Goal: Task Accomplishment & Management: Manage account settings

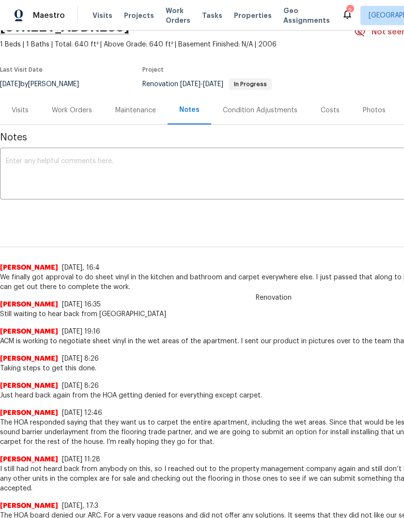
scroll to position [52, 0]
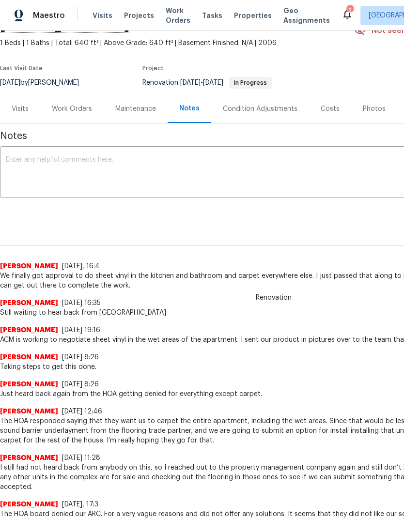
click at [71, 110] on div "Work Orders" at bounding box center [72, 109] width 40 height 10
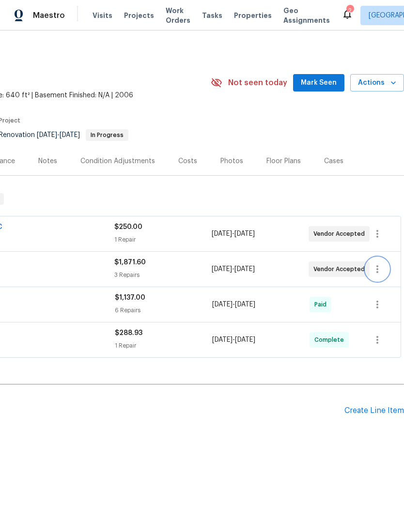
click at [383, 274] on icon "button" at bounding box center [378, 270] width 12 height 12
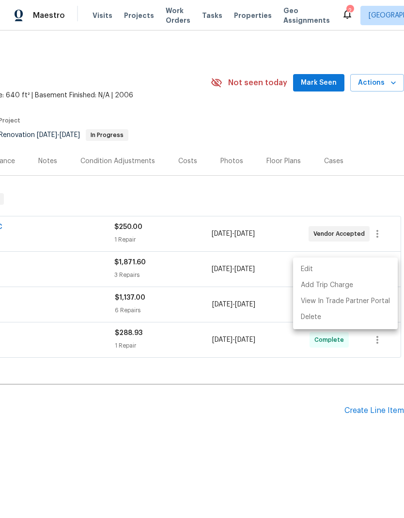
click at [314, 272] on li "Edit" at bounding box center [345, 270] width 105 height 16
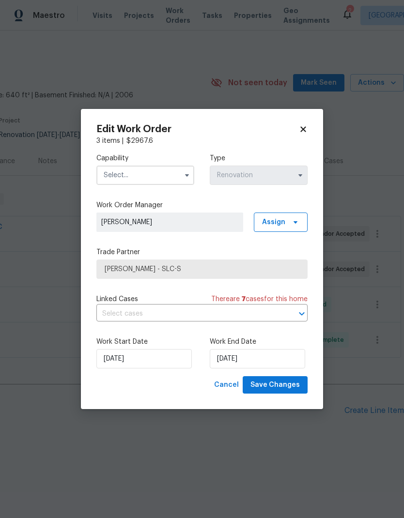
click at [155, 172] on input "text" at bounding box center [145, 175] width 98 height 19
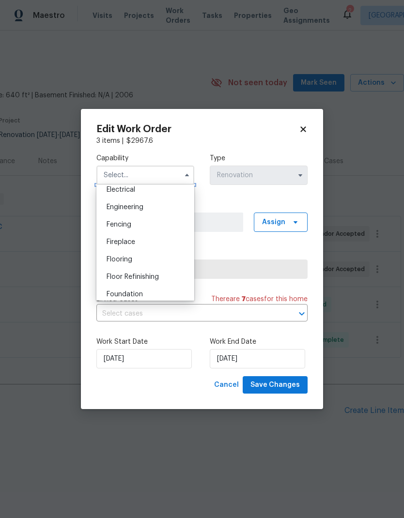
scroll to position [313, 0]
click at [151, 258] on div "Flooring" at bounding box center [145, 258] width 93 height 17
type input "Flooring"
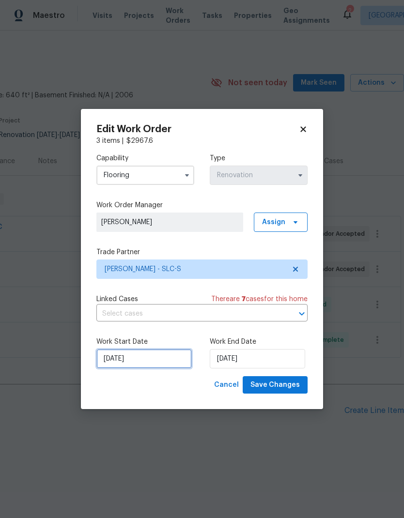
click at [146, 366] on input "[DATE]" at bounding box center [143, 358] width 95 height 19
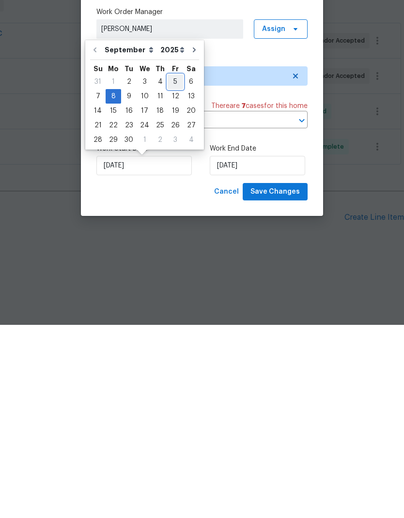
click at [178, 268] on div "31 1 2 3 4 5 6" at bounding box center [144, 275] width 109 height 15
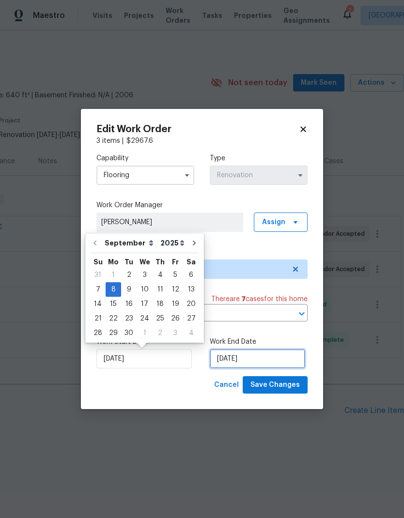
click at [272, 363] on input "[DATE]" at bounding box center [257, 358] width 95 height 19
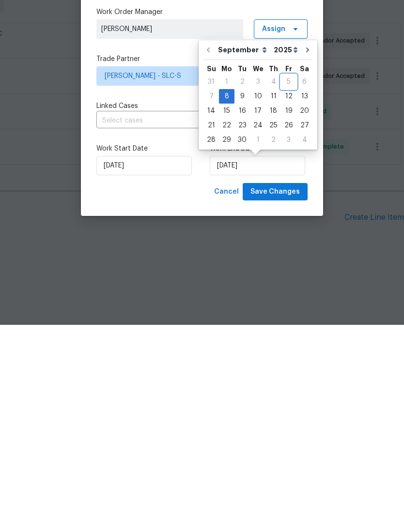
click at [285, 268] on div "5" at bounding box center [289, 275] width 16 height 14
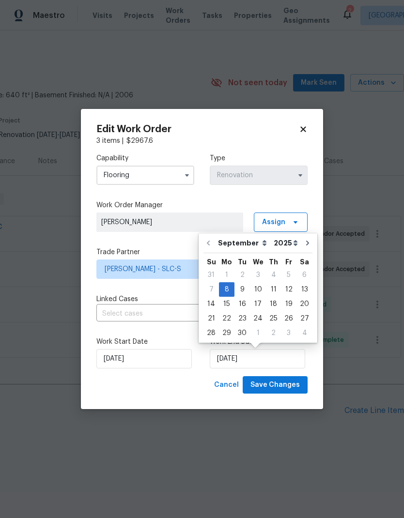
click at [187, 384] on div "Cancel Save Changes" at bounding box center [201, 385] width 211 height 18
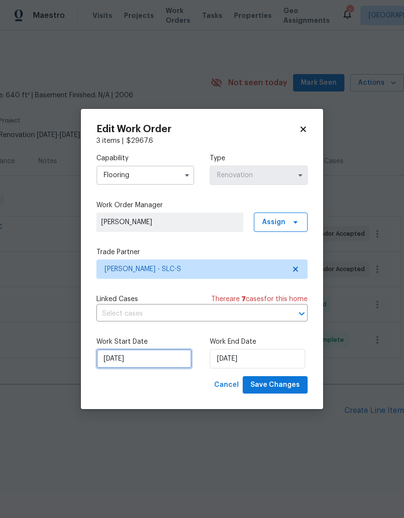
click at [140, 369] on input "[DATE]" at bounding box center [143, 358] width 95 height 19
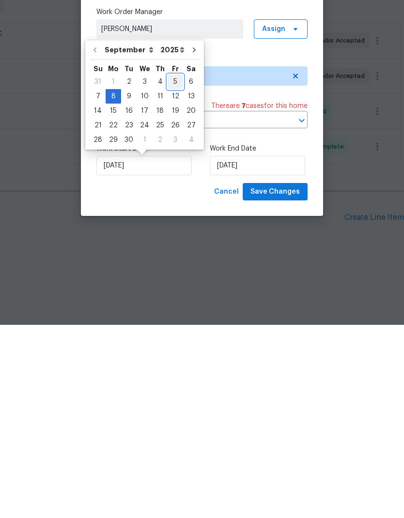
click at [171, 268] on div "5" at bounding box center [176, 275] width 16 height 14
type input "[DATE]"
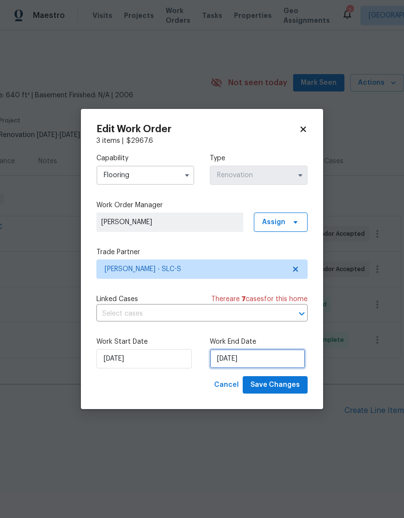
click at [251, 364] on input "[DATE]" at bounding box center [257, 358] width 95 height 19
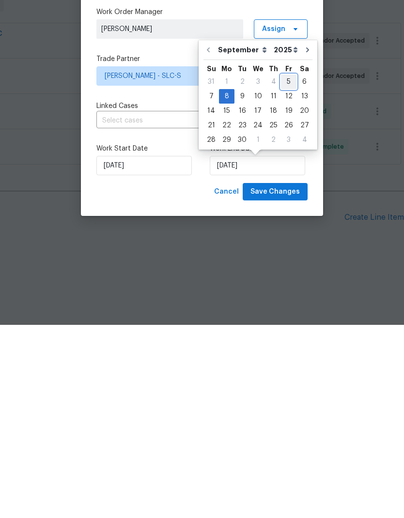
click at [289, 268] on div "5" at bounding box center [289, 275] width 16 height 14
type input "[DATE]"
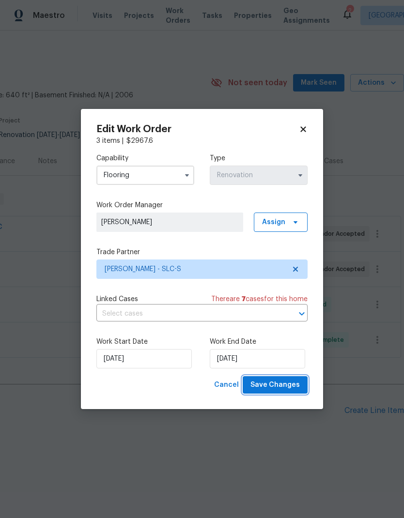
click at [297, 385] on span "Save Changes" at bounding box center [274, 385] width 49 height 12
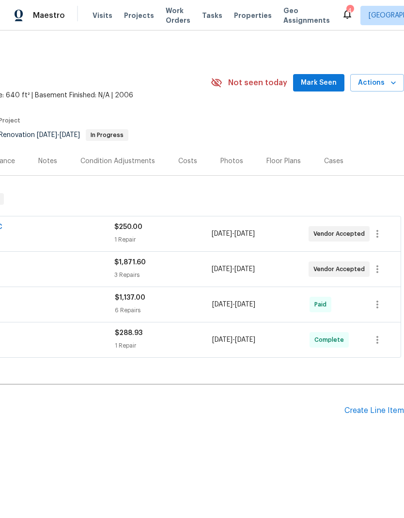
scroll to position [0, 143]
click at [382, 235] on icon "button" at bounding box center [378, 234] width 12 height 12
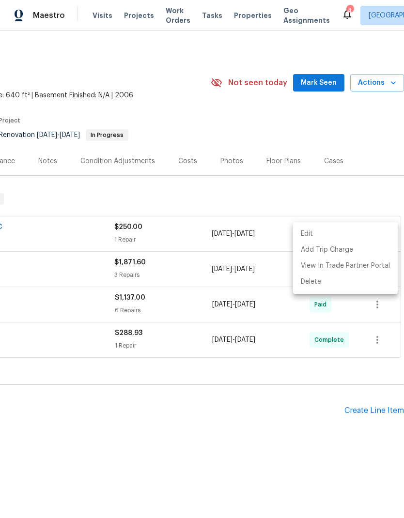
click at [320, 237] on li "Edit" at bounding box center [345, 234] width 105 height 16
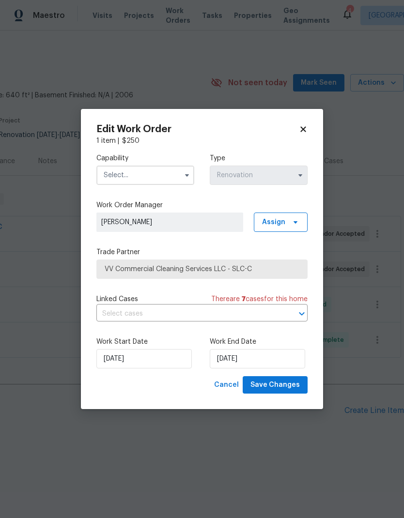
click at [166, 173] on input "text" at bounding box center [145, 175] width 98 height 19
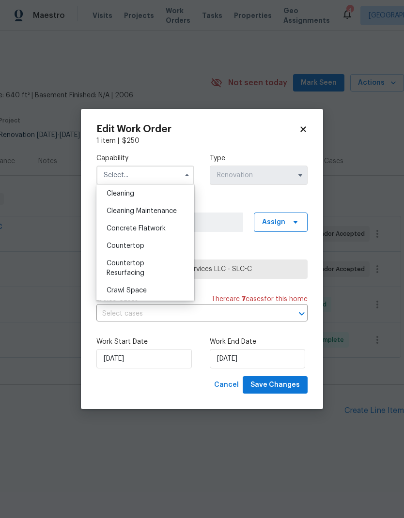
scroll to position [109, 0]
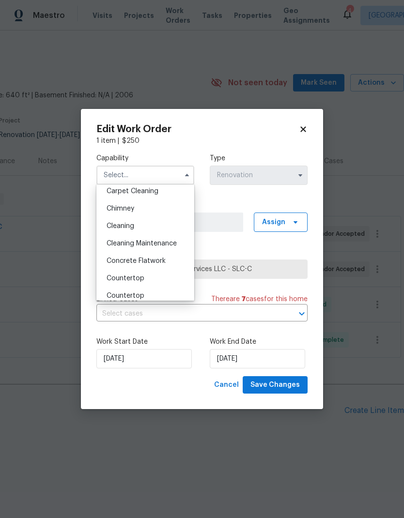
click at [153, 222] on div "Cleaning" at bounding box center [145, 225] width 93 height 17
type input "Cleaning"
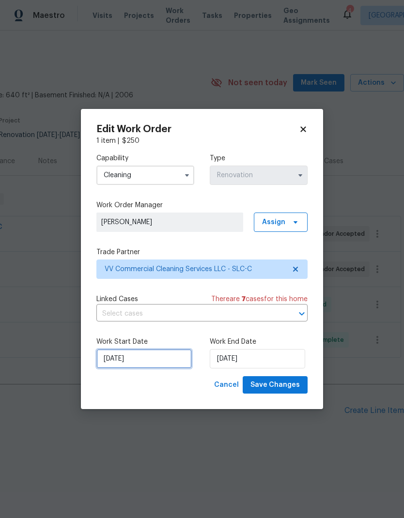
click at [161, 364] on input "[DATE]" at bounding box center [143, 358] width 95 height 19
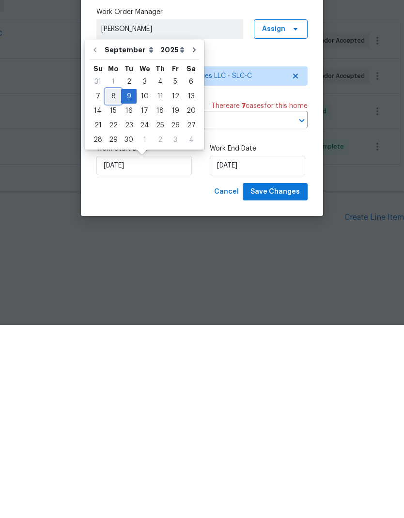
click at [110, 283] on div "8" at bounding box center [114, 290] width 16 height 14
type input "[DATE]"
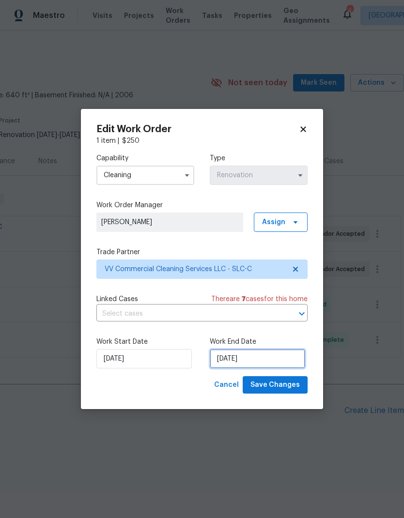
click at [275, 366] on input "[DATE]" at bounding box center [257, 358] width 95 height 19
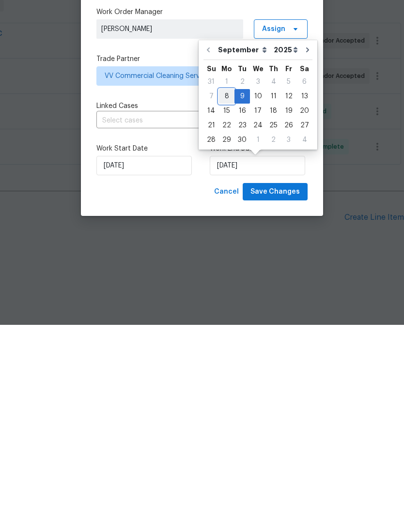
click at [232, 283] on div "8" at bounding box center [227, 290] width 16 height 14
type input "[DATE]"
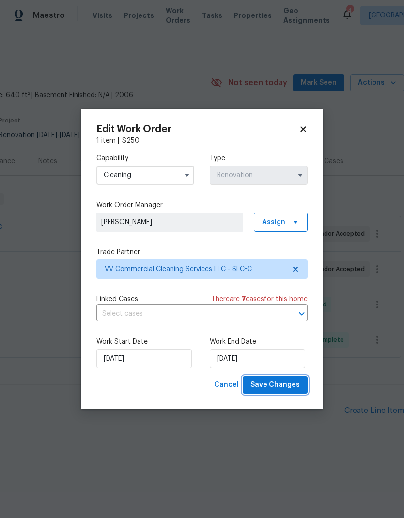
click at [295, 383] on span "Save Changes" at bounding box center [274, 385] width 49 height 12
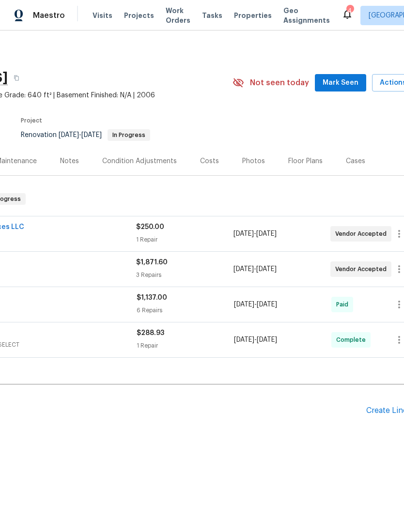
scroll to position [0, 124]
click at [395, 272] on icon "button" at bounding box center [397, 270] width 12 height 12
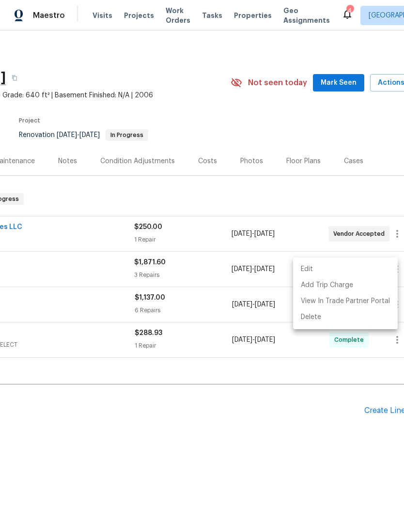
click at [395, 272] on li "Edit" at bounding box center [345, 270] width 105 height 16
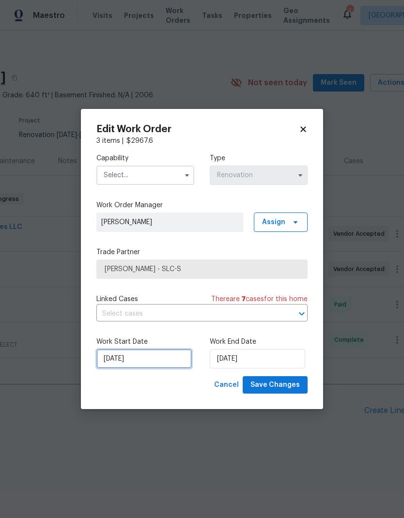
click at [157, 359] on input "[DATE]" at bounding box center [143, 358] width 95 height 19
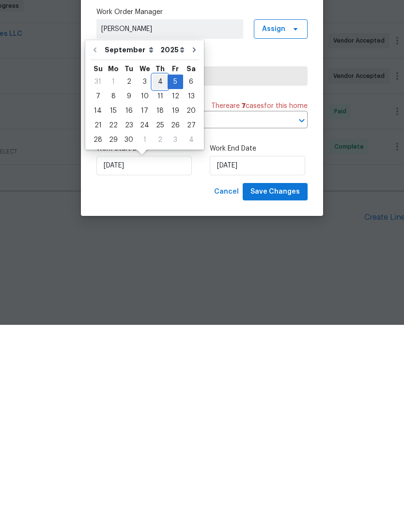
click at [158, 268] on div "4" at bounding box center [160, 275] width 15 height 14
type input "9/4/2025"
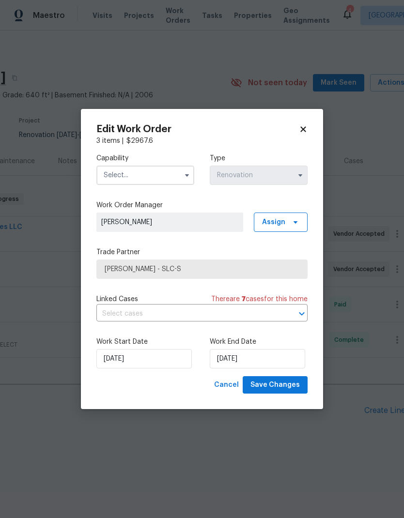
click at [166, 174] on input "text" at bounding box center [145, 175] width 98 height 19
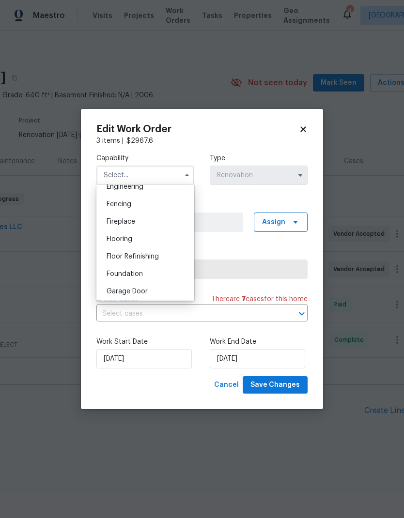
scroll to position [332, 0]
click at [140, 239] on div "Flooring" at bounding box center [145, 239] width 93 height 17
type input "Flooring"
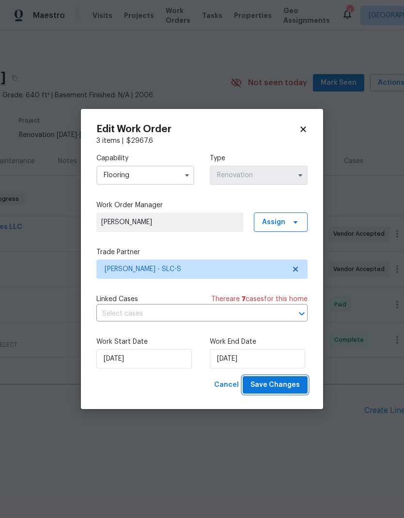
click at [289, 387] on span "Save Changes" at bounding box center [274, 385] width 49 height 12
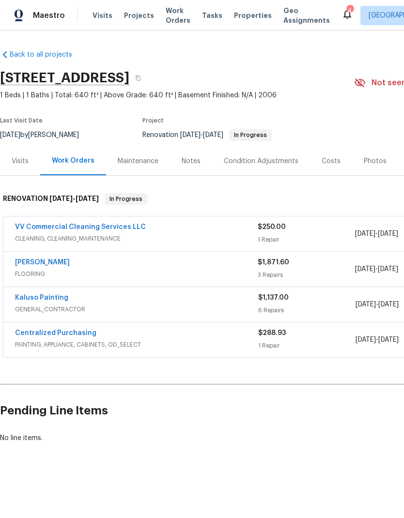
scroll to position [0, 0]
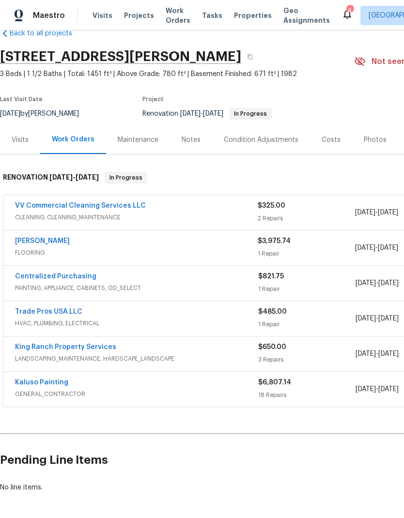
scroll to position [22, 0]
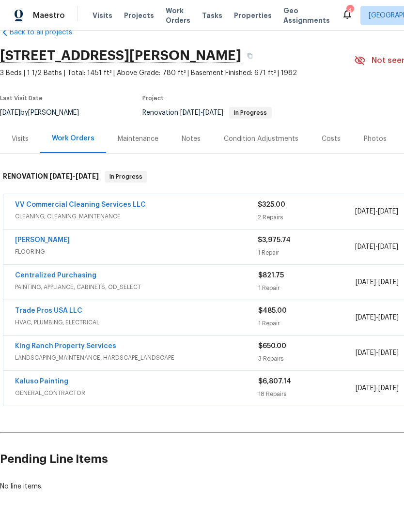
click at [56, 242] on link "[PERSON_NAME]" at bounding box center [42, 240] width 55 height 7
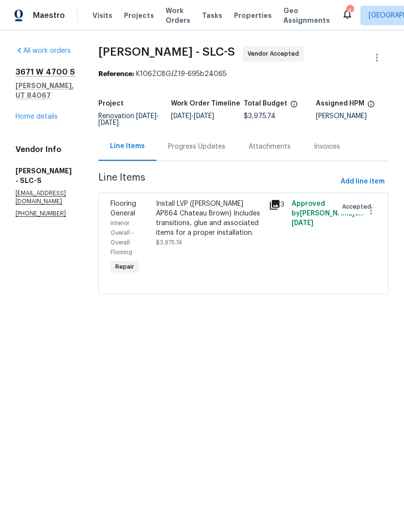
click at [216, 221] on div "Install LVP (Knighton AP864 Chateau Brown) Includes transitions, glue and assoc…" at bounding box center [210, 218] width 108 height 39
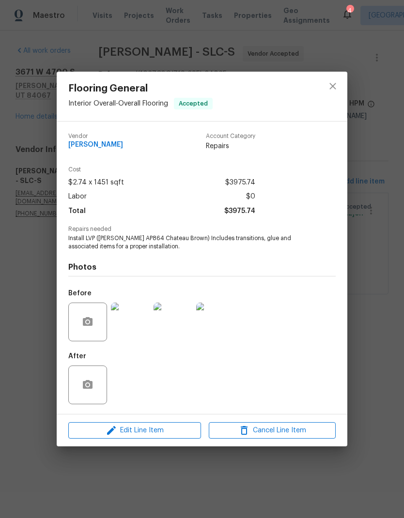
click at [256, 471] on div "Flooring General Interior Overall - Overall Flooring Accepted Vendor Sherwin Wi…" at bounding box center [202, 259] width 404 height 518
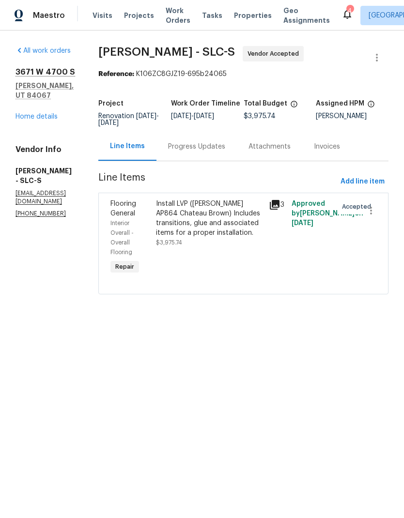
click at [48, 113] on link "Home details" at bounding box center [37, 116] width 42 height 7
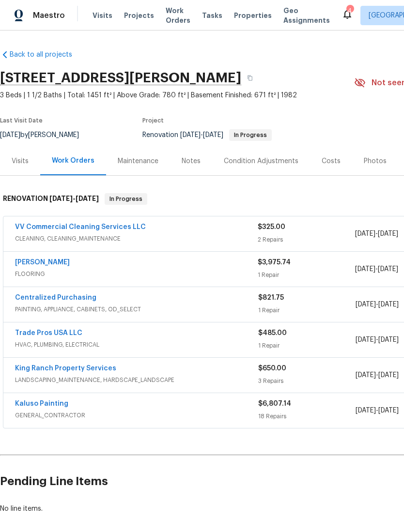
click at [25, 161] on div "Visits" at bounding box center [20, 161] width 17 height 10
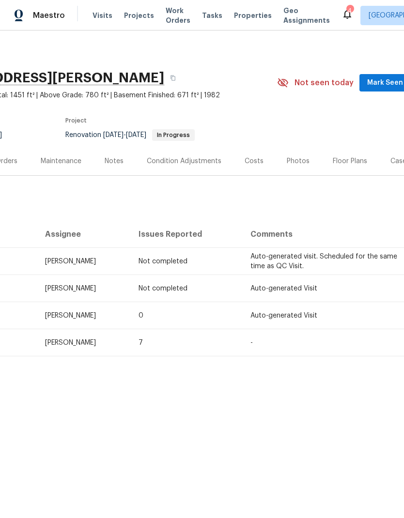
scroll to position [0, 110]
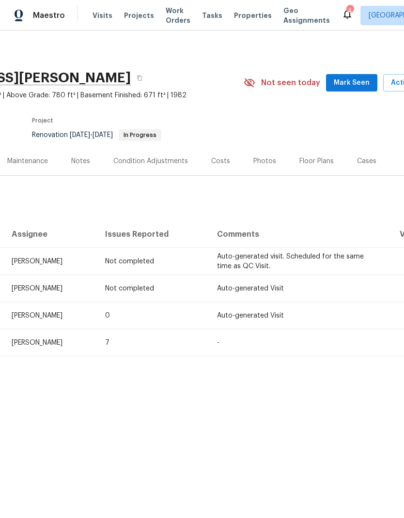
click at [315, 164] on div "Floor Plans" at bounding box center [316, 161] width 34 height 10
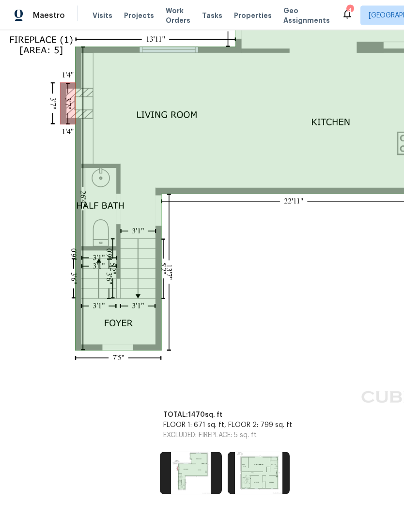
scroll to position [39, 0]
click at [189, 452] on img at bounding box center [191, 473] width 62 height 42
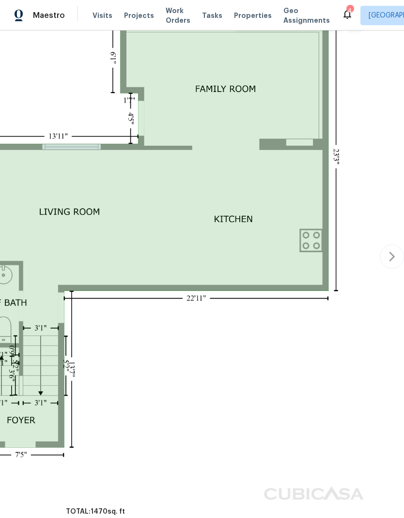
scroll to position [205, 143]
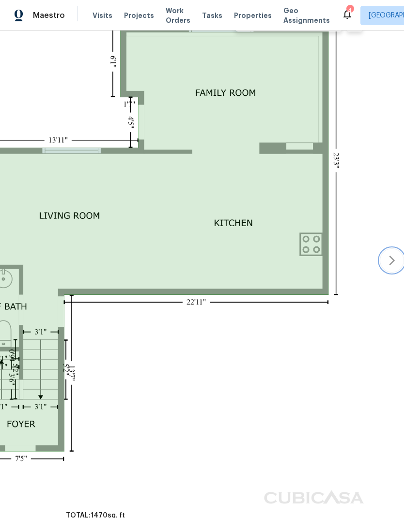
click at [393, 255] on icon "button" at bounding box center [392, 261] width 12 height 12
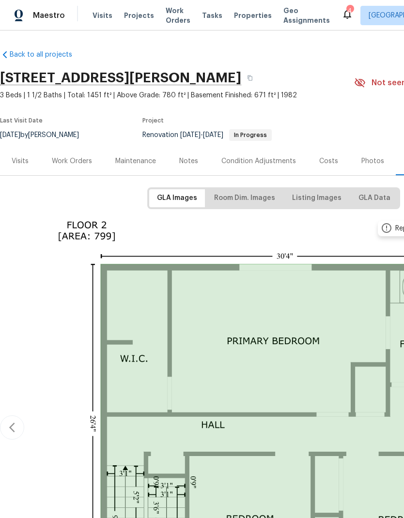
scroll to position [0, 0]
click at [73, 156] on div "Work Orders" at bounding box center [72, 161] width 40 height 10
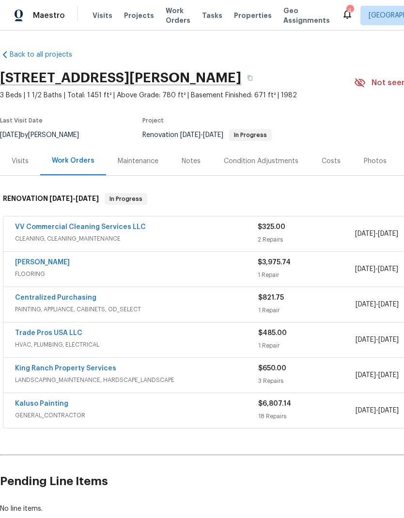
click at [66, 259] on link "[PERSON_NAME]" at bounding box center [42, 262] width 55 height 7
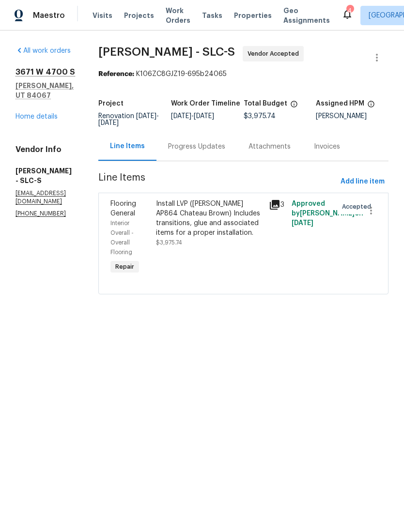
click at [216, 216] on div "Install LVP (Knighton AP864 Chateau Brown) Includes transitions, glue and assoc…" at bounding box center [210, 218] width 108 height 39
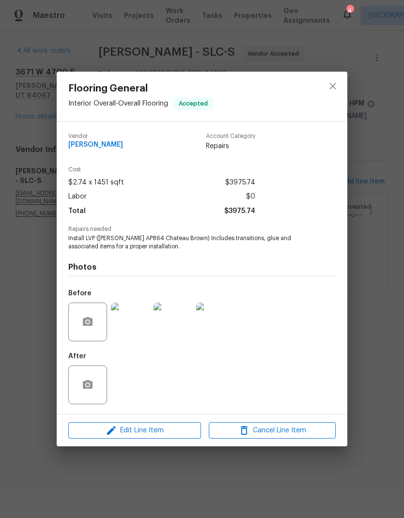
click at [137, 333] on img at bounding box center [130, 322] width 39 height 39
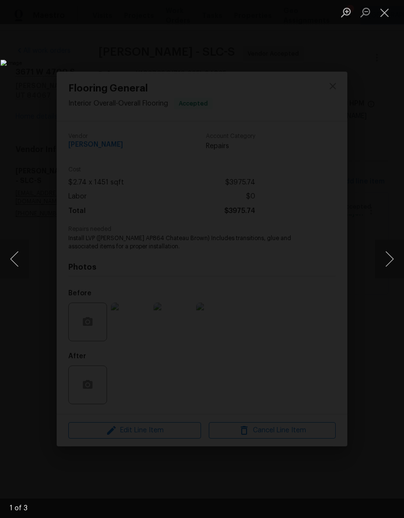
click at [386, 260] on button "Next image" at bounding box center [389, 259] width 29 height 39
click at [389, 256] on button "Next image" at bounding box center [389, 259] width 29 height 39
click at [391, 261] on button "Next image" at bounding box center [389, 259] width 29 height 39
click at [379, 15] on button "Close lightbox" at bounding box center [384, 12] width 19 height 17
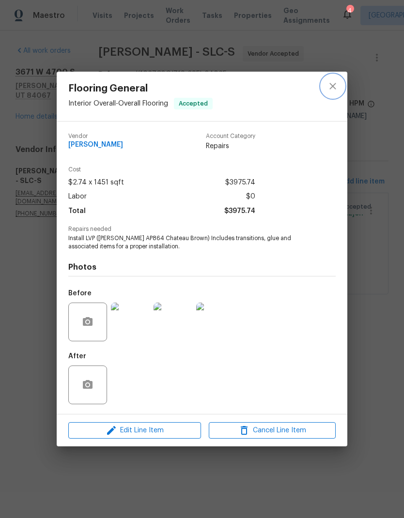
click at [335, 87] on icon "close" at bounding box center [332, 86] width 6 height 6
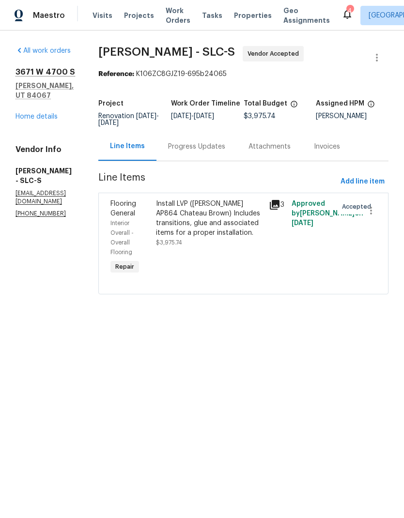
click at [211, 229] on div "Install LVP (Knighton AP864 Chateau Brown) Includes transitions, glue and assoc…" at bounding box center [210, 218] width 108 height 39
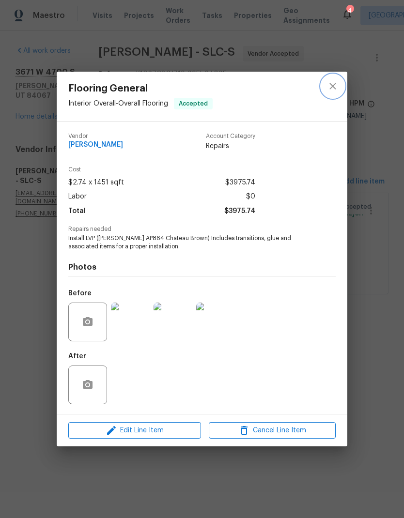
click at [337, 89] on icon "close" at bounding box center [333, 86] width 12 height 12
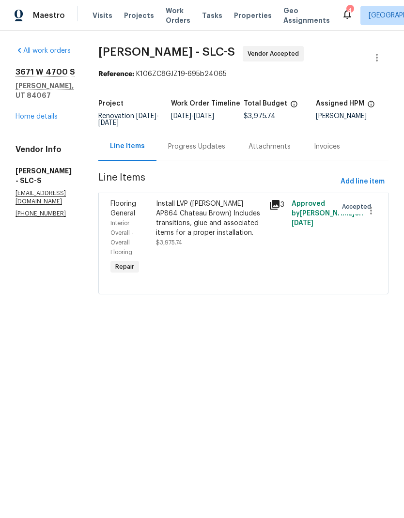
click at [214, 226] on div "Install LVP (Knighton AP864 Chateau Brown) Includes transitions, glue and assoc…" at bounding box center [210, 218] width 108 height 39
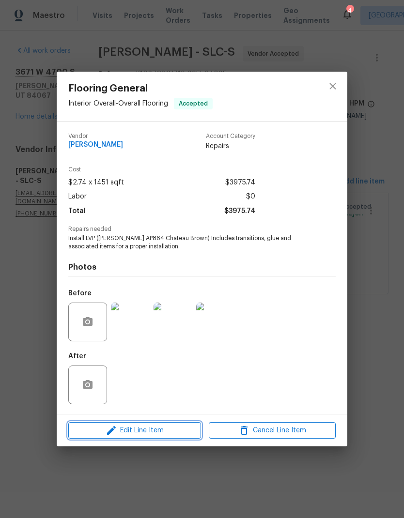
click at [163, 430] on span "Edit Line Item" at bounding box center [134, 431] width 127 height 12
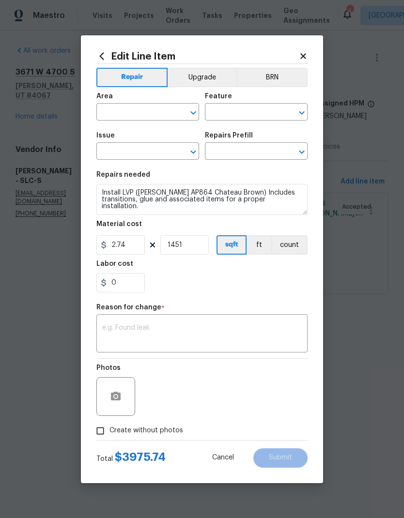
type input "Interior Overall"
type input "Overall Flooring"
type input "Flooring General"
type input "Vinyl Plank LVL 1 - Knighton (Brown) $2.74"
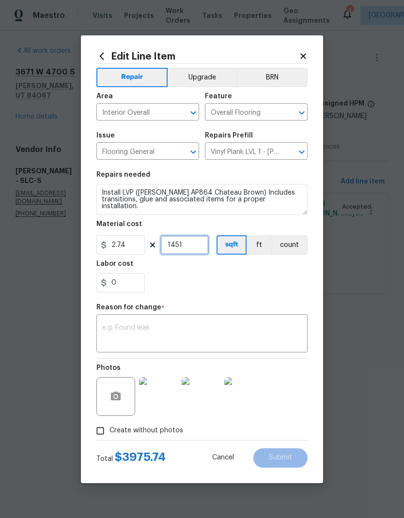
click at [190, 249] on input "1451" at bounding box center [184, 244] width 48 height 19
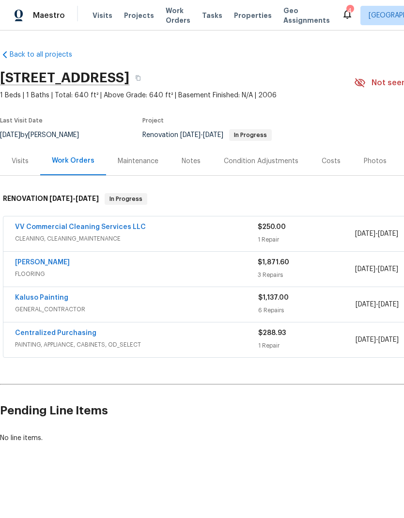
click at [191, 159] on div "Notes" at bounding box center [191, 161] width 19 height 10
